Goal: Book appointment/travel/reservation

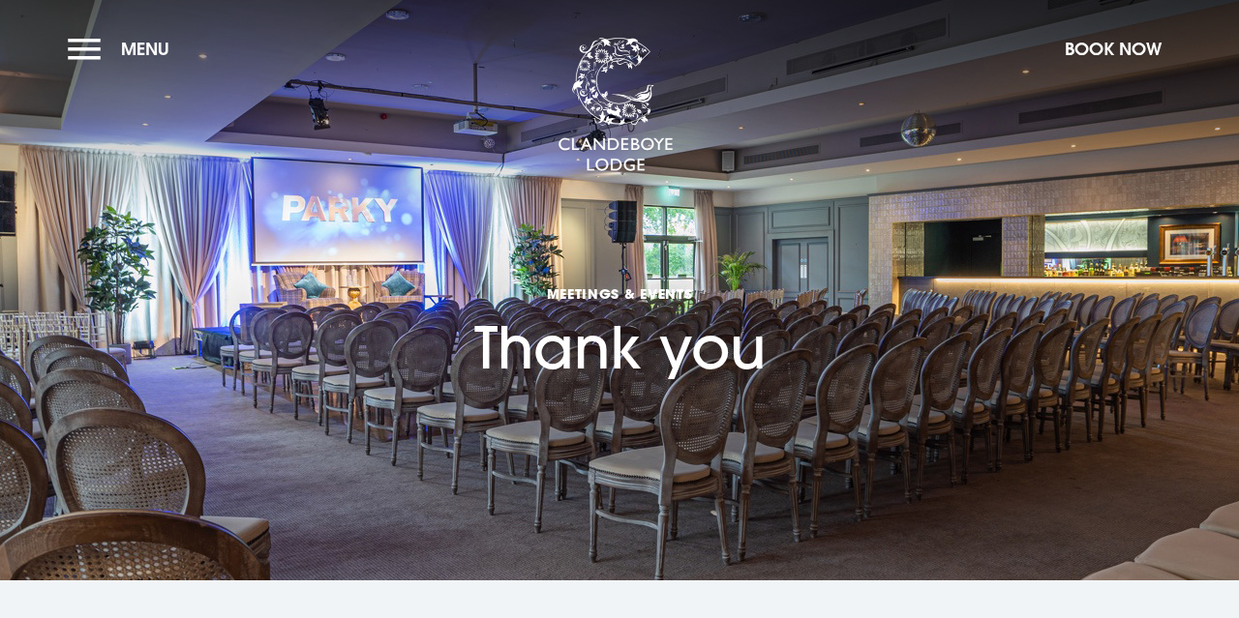
checkbox input "true"
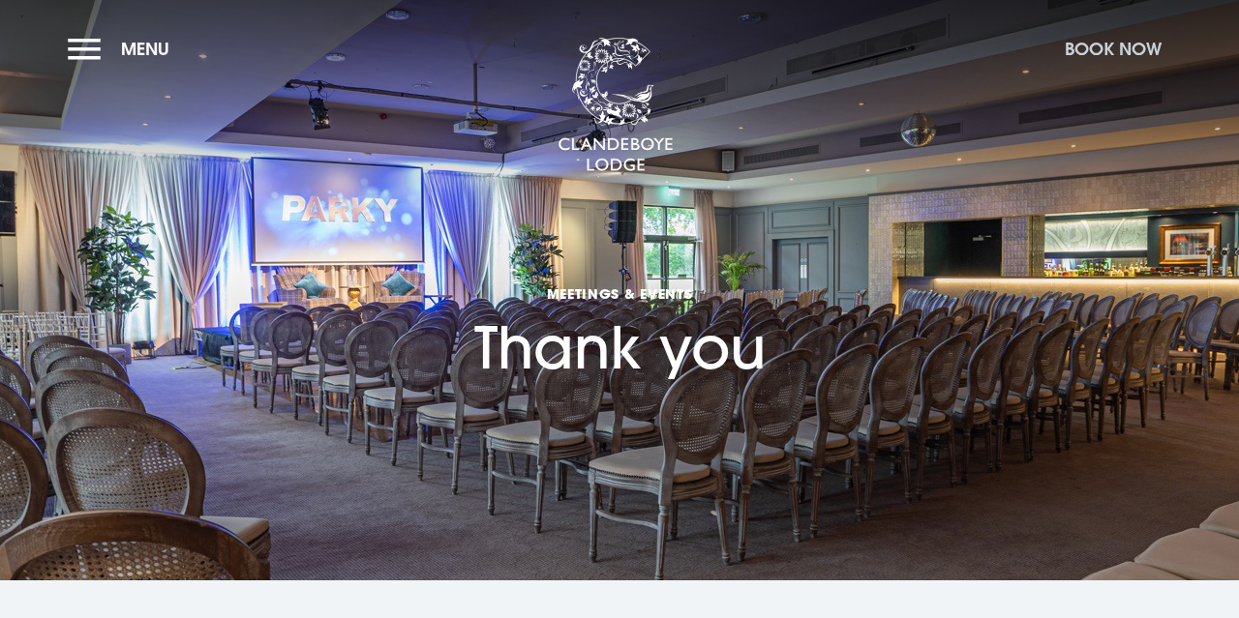
click at [1112, 53] on button "Book Now" at bounding box center [1113, 49] width 116 height 42
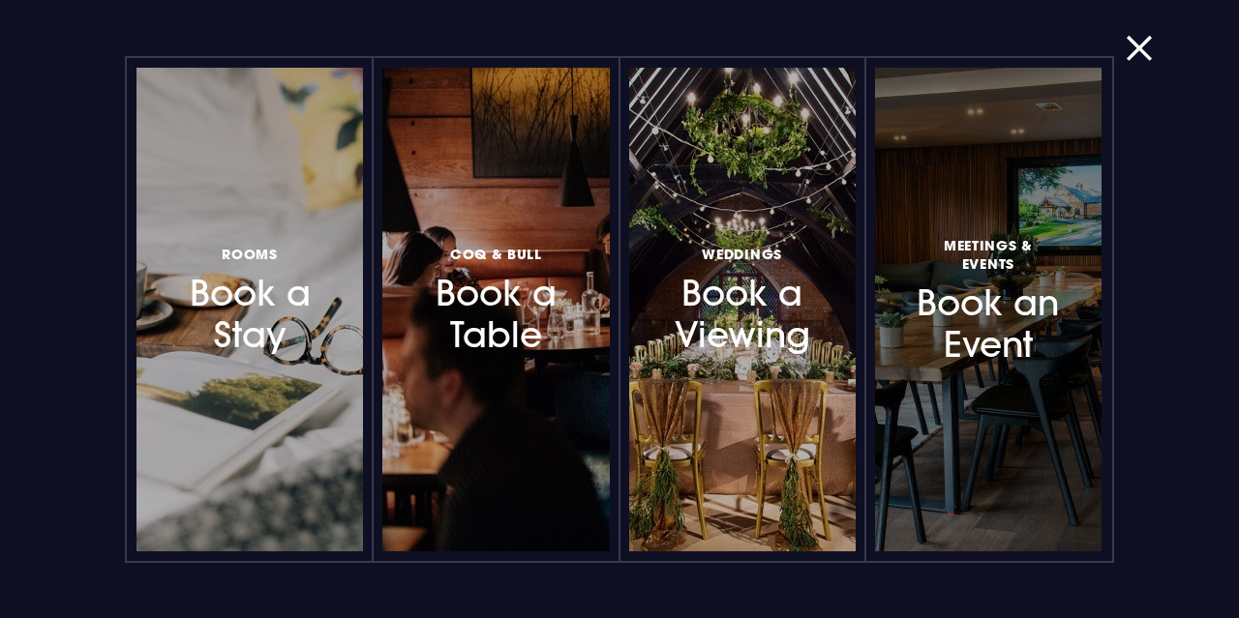
click at [985, 342] on h3 "Meetings & Events Book an Event" at bounding box center [988, 299] width 143 height 134
click at [985, 379] on link "Meetings & Events Book an Event" at bounding box center [988, 310] width 226 height 484
click at [991, 331] on h3 "Meetings & Events Book an Event" at bounding box center [988, 299] width 143 height 134
click at [1012, 344] on h3 "Meetings & Events Book an Event" at bounding box center [988, 299] width 143 height 134
click at [1012, 343] on h3 "Meetings & Events Book an Event" at bounding box center [988, 299] width 143 height 134
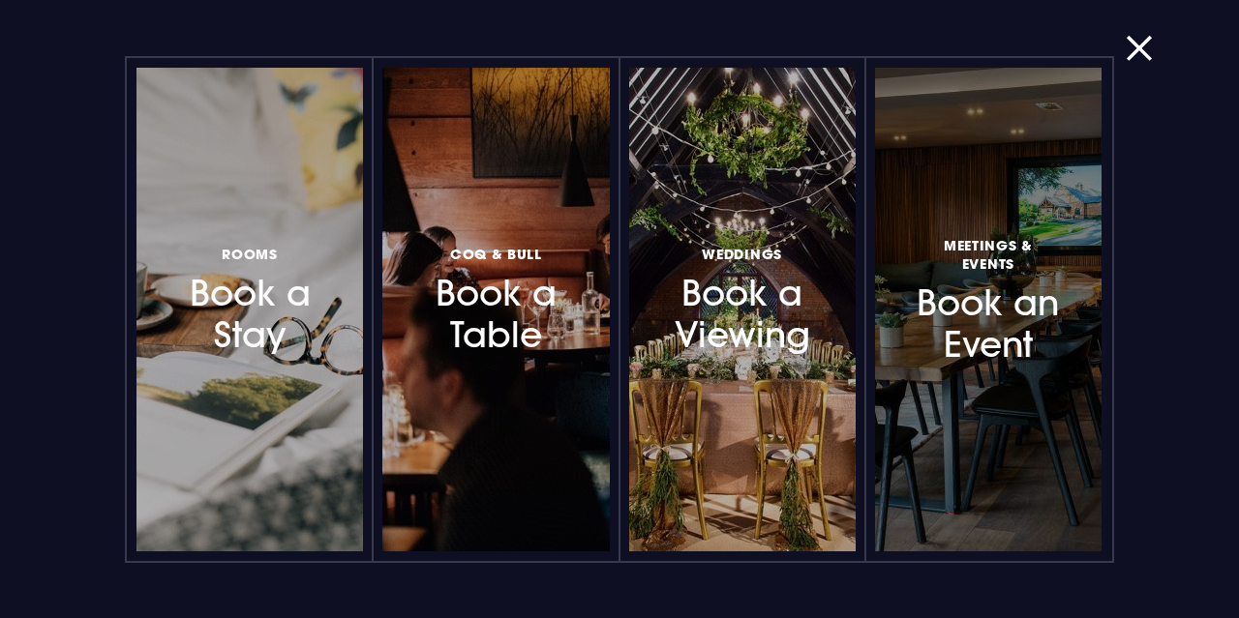
click at [981, 270] on span "Meetings & Events" at bounding box center [988, 254] width 143 height 37
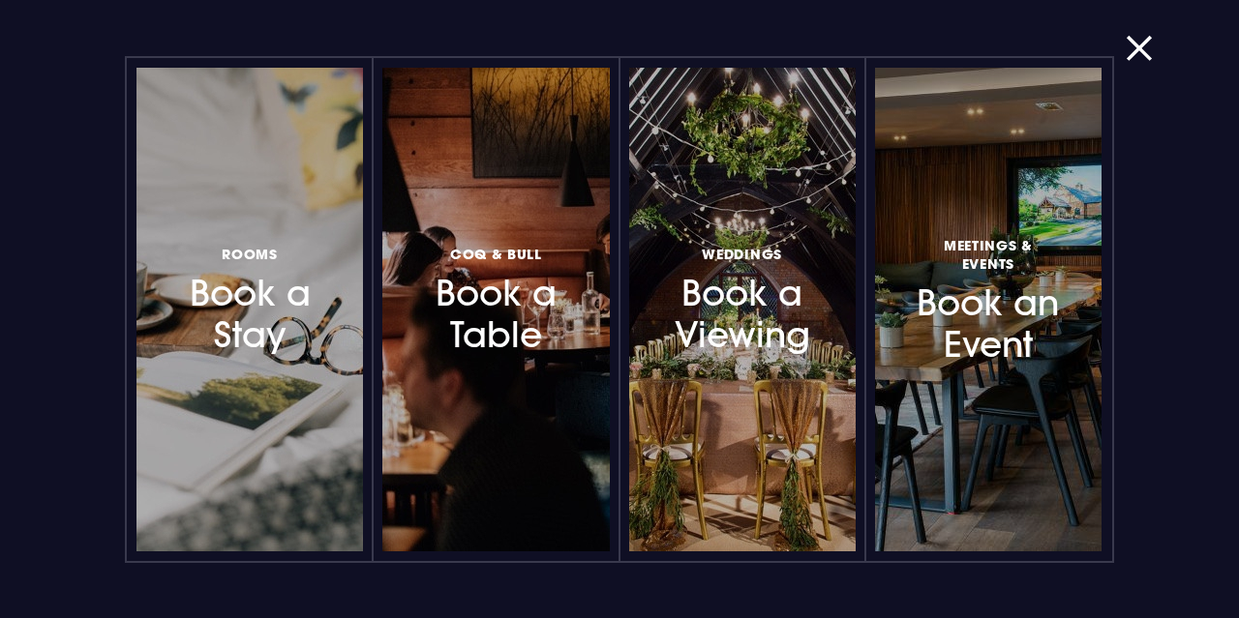
click at [1183, 105] on div "Rooms Book a Stay Coq & Bull Book a Table Weddings Book a Viewing Meetings & Ev…" at bounding box center [620, 309] width 1154 height 507
click at [1149, 58] on button "button" at bounding box center [1151, 48] width 50 height 19
click at [1138, 41] on button "button" at bounding box center [1151, 48] width 50 height 19
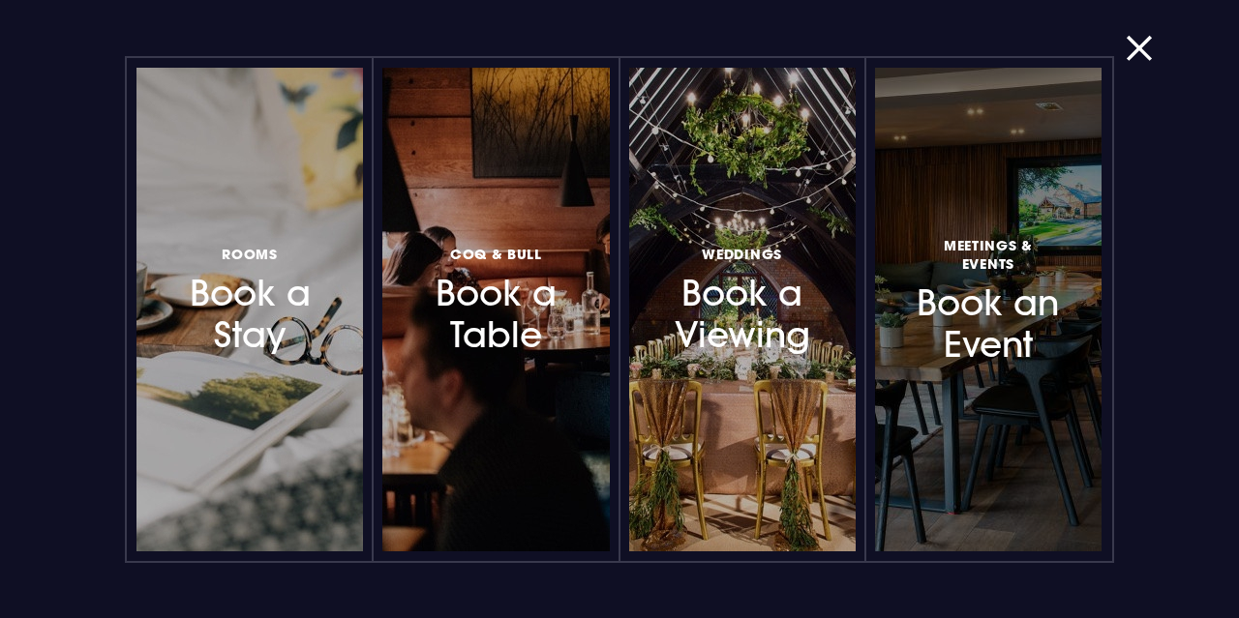
click at [1034, 156] on link "Meetings & Events Book an Event" at bounding box center [988, 310] width 226 height 484
